Goal: Transaction & Acquisition: Purchase product/service

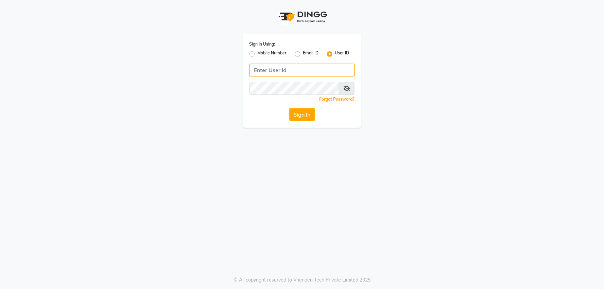
click at [292, 69] on input "Username" at bounding box center [302, 70] width 105 height 13
type input "e2836-01"
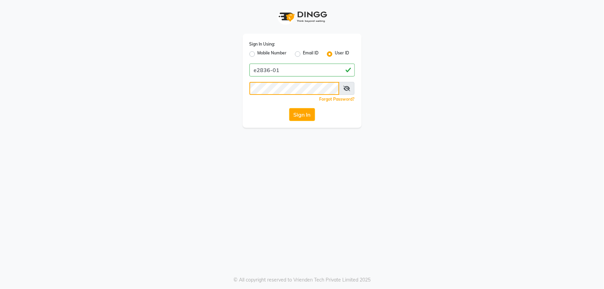
click at [289, 108] on button "Sign In" at bounding box center [302, 114] width 26 height 13
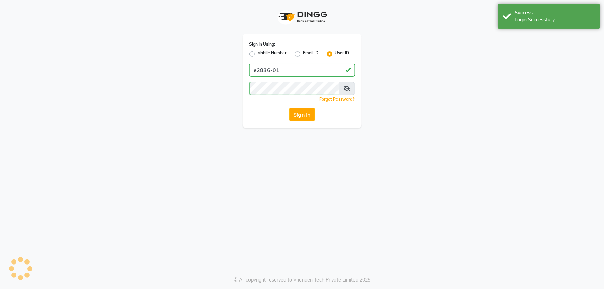
select select
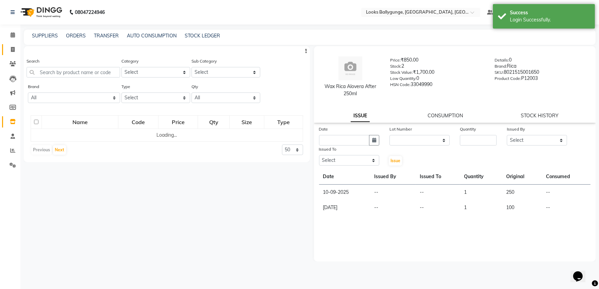
click at [10, 47] on span at bounding box center [13, 50] width 12 height 8
select select "service"
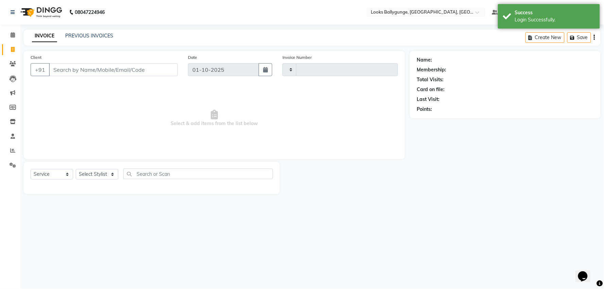
type input "4279"
select select "6477"
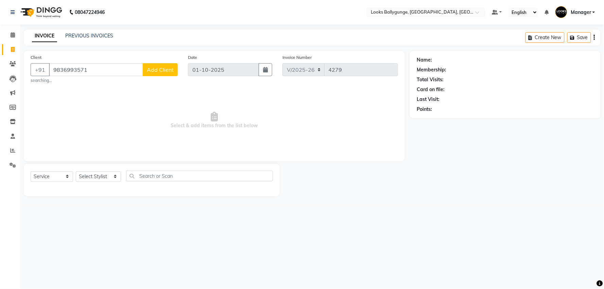
type input "9836993571"
click at [154, 72] on span "Add Client" at bounding box center [160, 69] width 27 height 7
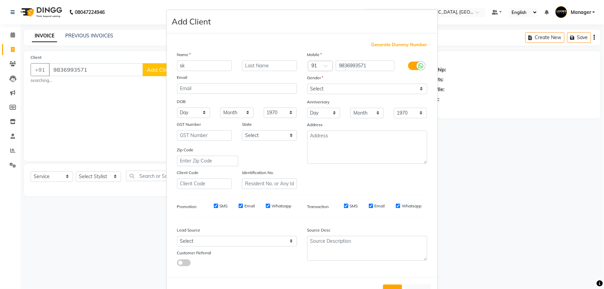
type input "sk"
type input "muktar"
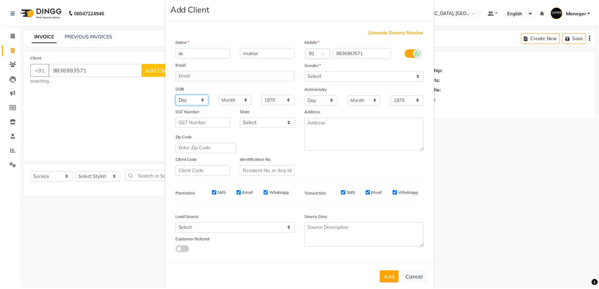
scroll to position [25, 0]
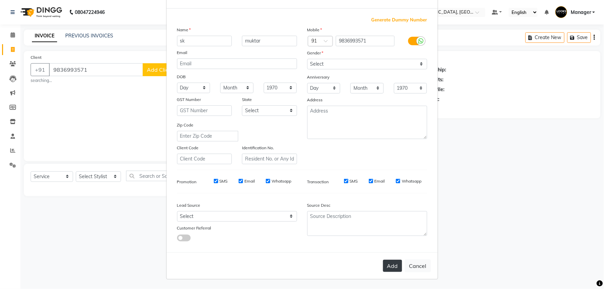
click at [388, 262] on button "Add" at bounding box center [392, 266] width 19 height 12
click at [360, 69] on div "Select [DEMOGRAPHIC_DATA] [DEMOGRAPHIC_DATA] Other Prefer Not To Say please sel…" at bounding box center [367, 69] width 130 height 20
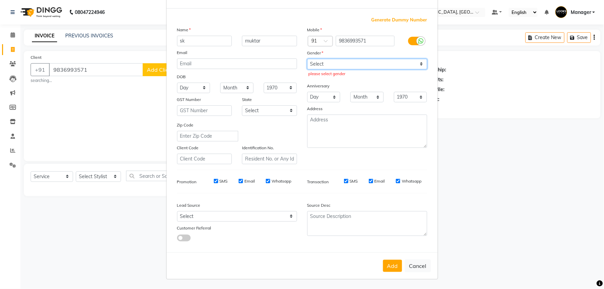
click at [359, 64] on select "Select [DEMOGRAPHIC_DATA] [DEMOGRAPHIC_DATA] Other Prefer Not To Say" at bounding box center [367, 64] width 120 height 11
select select "[DEMOGRAPHIC_DATA]"
click at [307, 59] on select "Select [DEMOGRAPHIC_DATA] [DEMOGRAPHIC_DATA] Other Prefer Not To Say" at bounding box center [367, 64] width 120 height 11
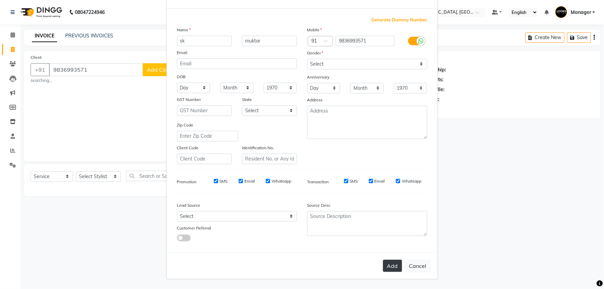
click at [385, 260] on button "Add" at bounding box center [392, 266] width 19 height 12
select select
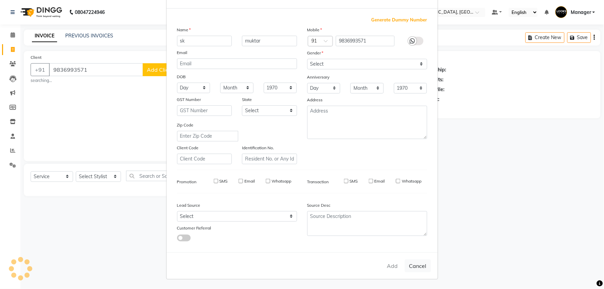
select select
checkbox input "false"
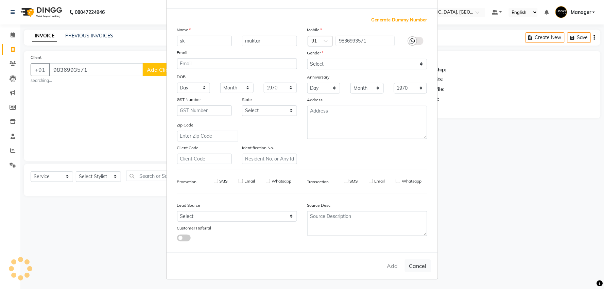
checkbox input "false"
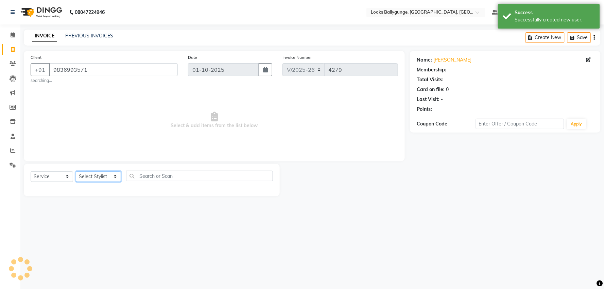
select select "1: Object"
click at [91, 176] on select "Select Stylist [PERSON_NAME] amit_pdct anil [PERSON_NAME] COUNTER_SALES [PERSON…" at bounding box center [98, 176] width 45 height 11
select select "50051"
click at [76, 171] on select "Select Stylist [PERSON_NAME] amit_pdct anil [PERSON_NAME] COUNTER_SALES [PERSON…" at bounding box center [98, 176] width 45 height 11
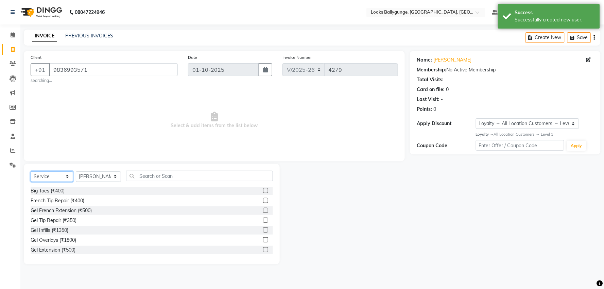
click at [69, 174] on select "Select Service Product Membership Package Voucher Prepaid Gift Card" at bounding box center [52, 176] width 42 height 11
select select "product"
click at [31, 171] on select "Select Service Product Membership Package Voucher Prepaid Gift Card" at bounding box center [52, 176] width 42 height 11
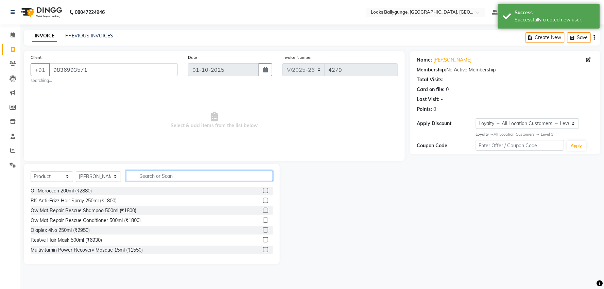
click at [148, 180] on input "text" at bounding box center [199, 176] width 147 height 11
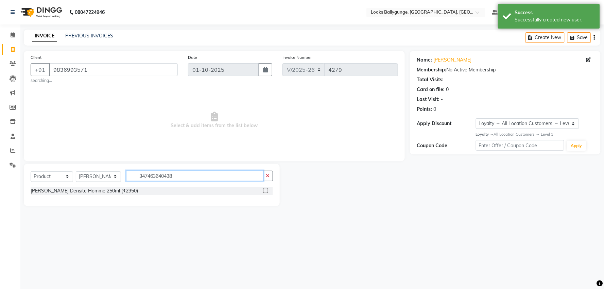
type input "3474636404384"
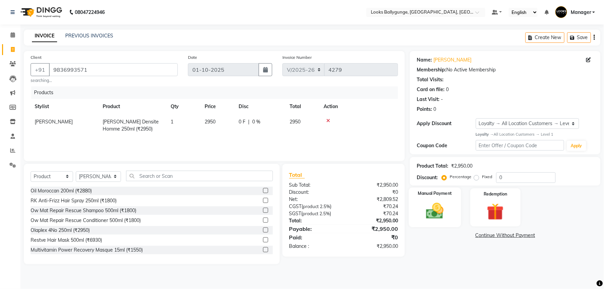
click at [441, 215] on img at bounding box center [435, 211] width 29 height 20
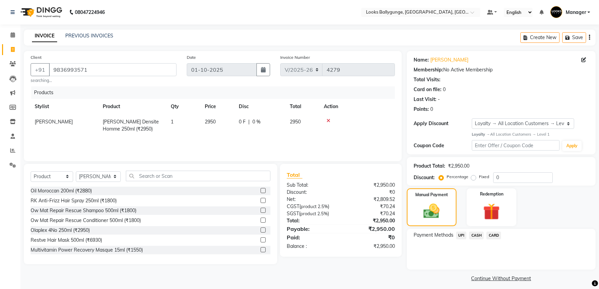
click at [473, 236] on span "CASH" at bounding box center [476, 236] width 15 height 8
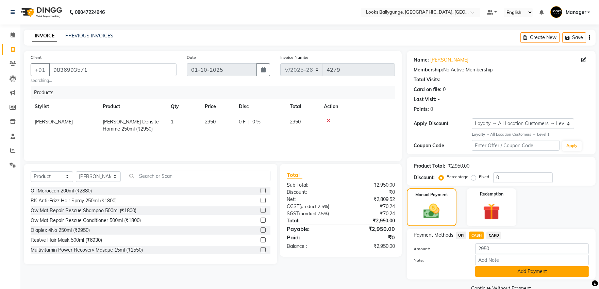
click at [489, 268] on button "Add Payment" at bounding box center [532, 271] width 114 height 11
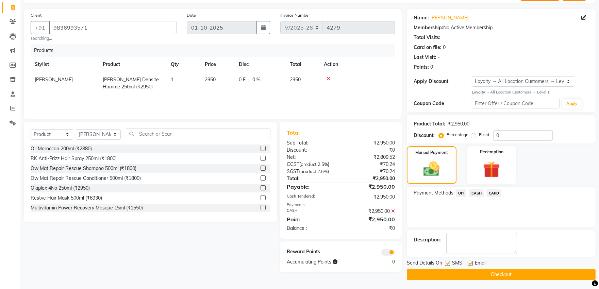
scroll to position [43, 0]
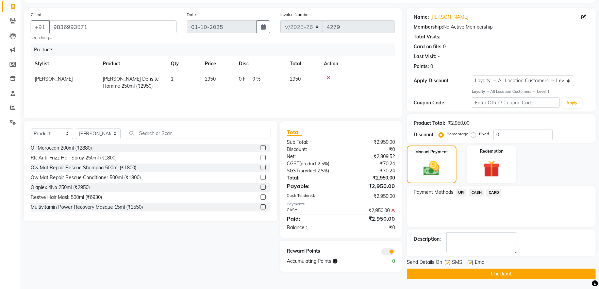
click at [489, 270] on button "Checkout" at bounding box center [501, 274] width 189 height 11
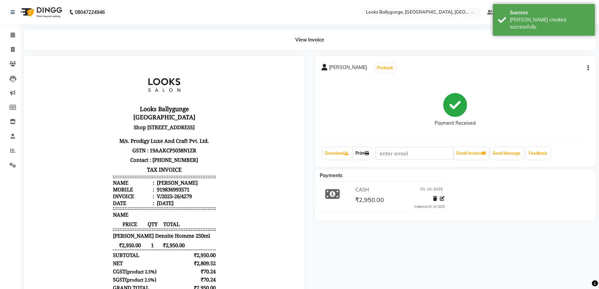
click at [356, 152] on link "Print" at bounding box center [362, 154] width 19 height 12
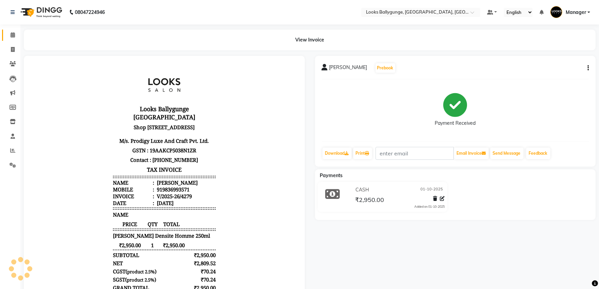
click at [14, 37] on icon at bounding box center [13, 34] width 4 height 5
